Goal: Task Accomplishment & Management: Manage account settings

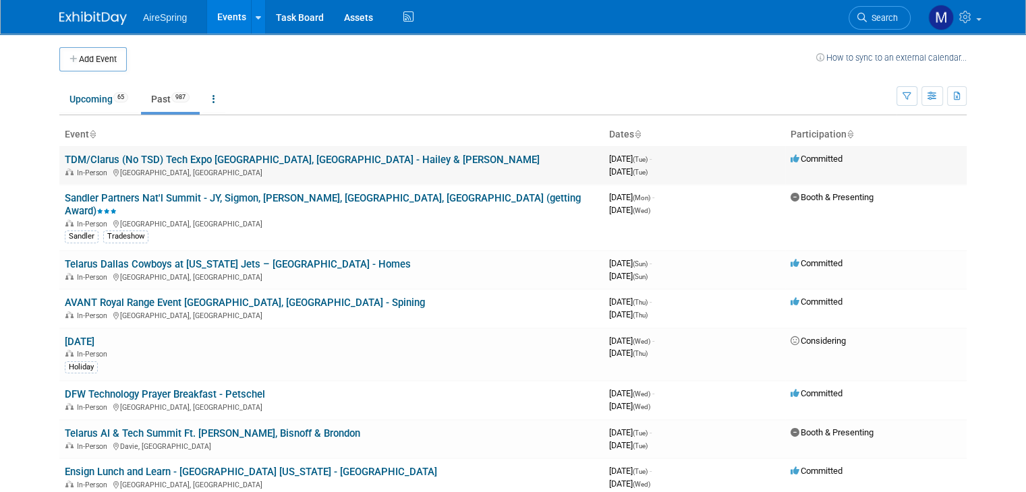
click at [188, 157] on link "TDM/Clarus (No TSD) Tech Expo [GEOGRAPHIC_DATA], [GEOGRAPHIC_DATA] - Hailey & […" at bounding box center [302, 160] width 475 height 12
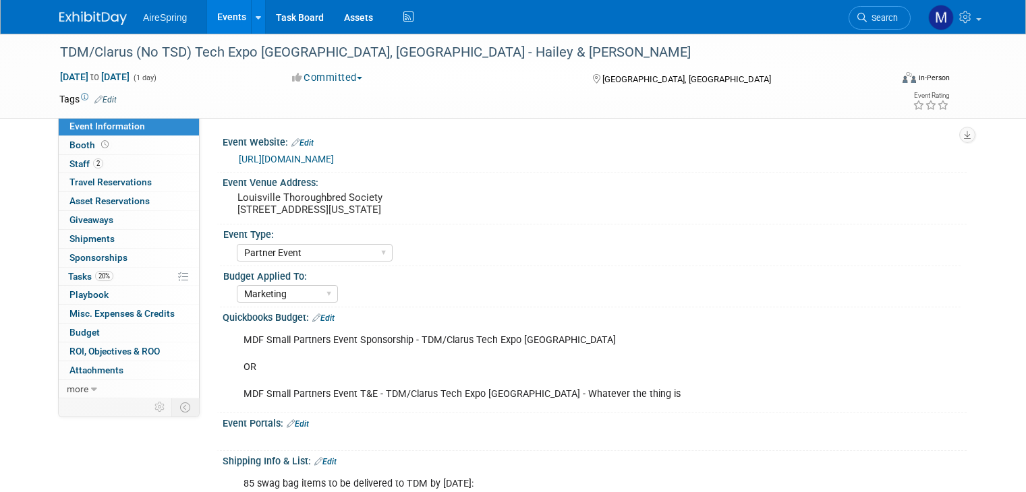
select select "Partner Event"
select select "Marketing"
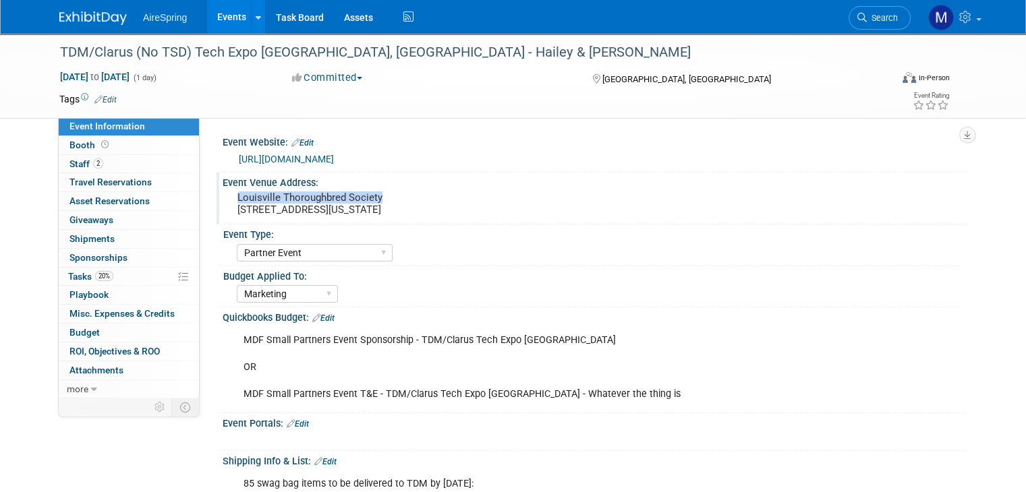
drag, startPoint x: 225, startPoint y: 197, endPoint x: 378, endPoint y: 195, distance: 153.1
click at [378, 195] on pre "Louisville Thoroughbred Society [STREET_ADDRESS][US_STATE]" at bounding box center [377, 204] width 281 height 24
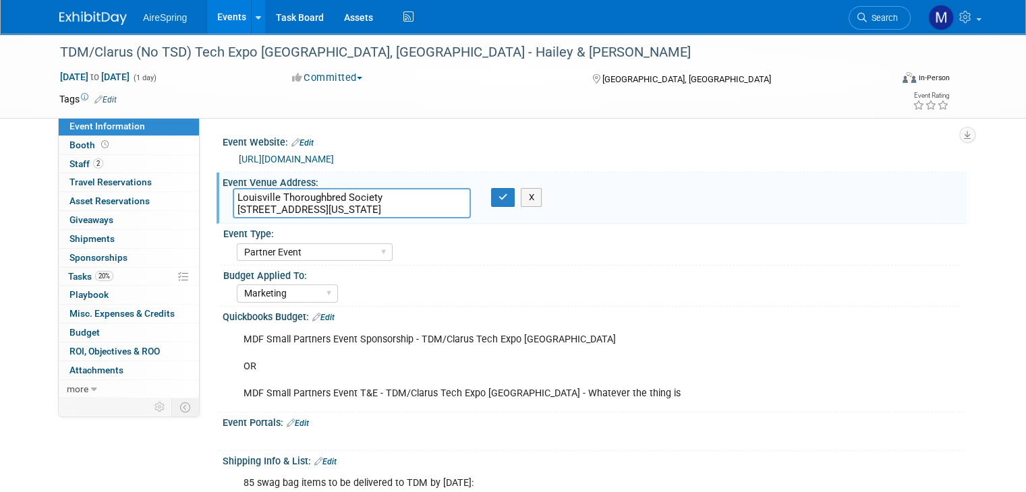
drag, startPoint x: 374, startPoint y: 195, endPoint x: 225, endPoint y: 192, distance: 149.1
click at [233, 192] on textarea "Louisville Thoroughbred Society [STREET_ADDRESS][US_STATE]" at bounding box center [352, 203] width 238 height 30
click at [499, 200] on icon "button" at bounding box center [503, 197] width 9 height 9
